Goal: Check status

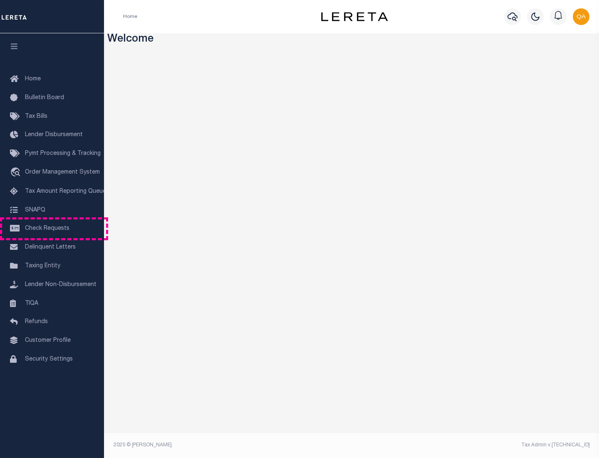
click at [52, 228] on span "Check Requests" at bounding box center [47, 228] width 45 height 6
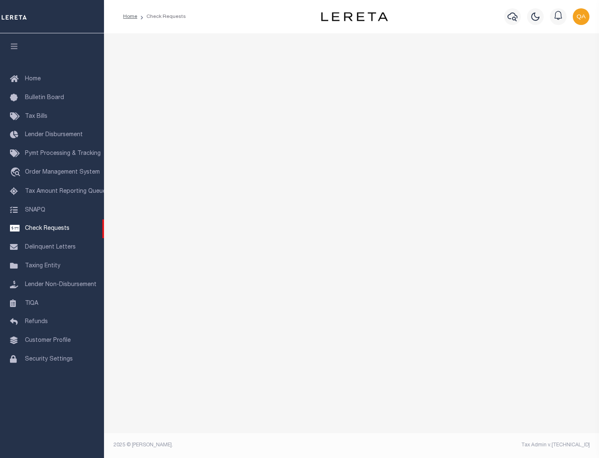
select select "50"
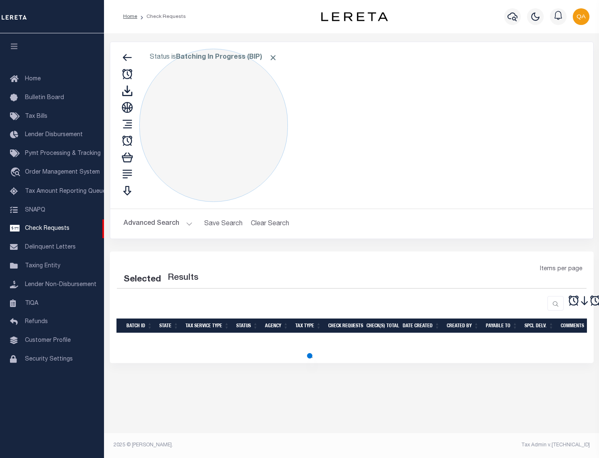
select select "50"
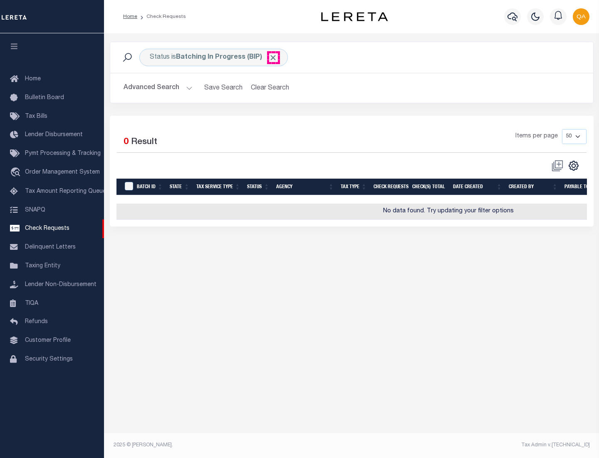
click at [273, 57] on span "Click to Remove" at bounding box center [273, 57] width 9 height 9
